Goal: Find specific page/section: Find specific page/section

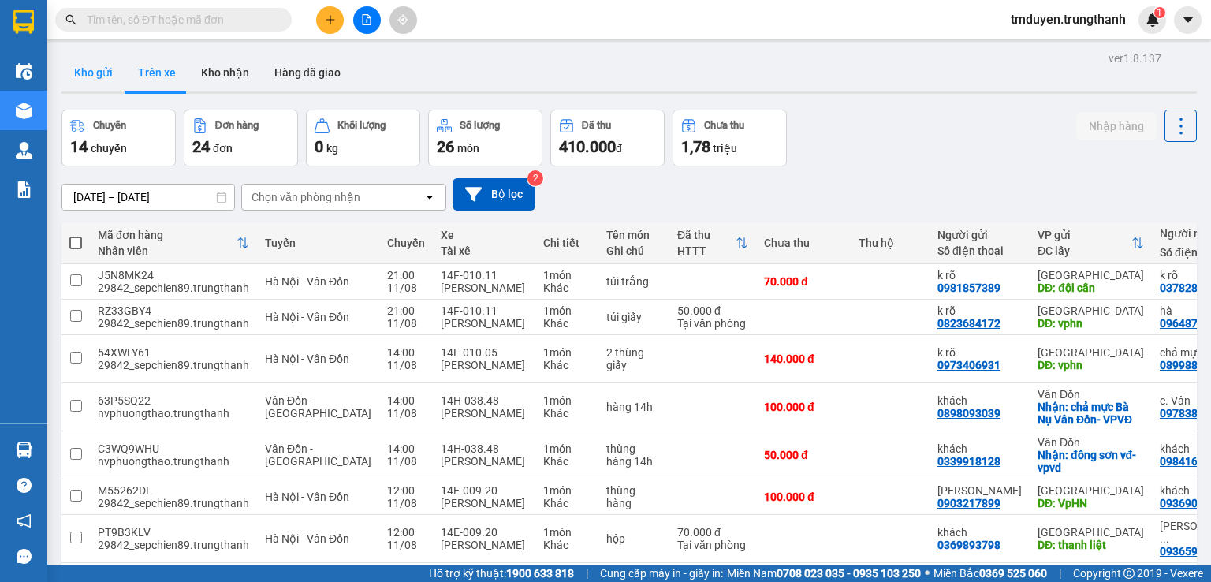
click at [101, 78] on button "Kho gửi" at bounding box center [94, 73] width 64 height 38
